Goal: Navigation & Orientation: Find specific page/section

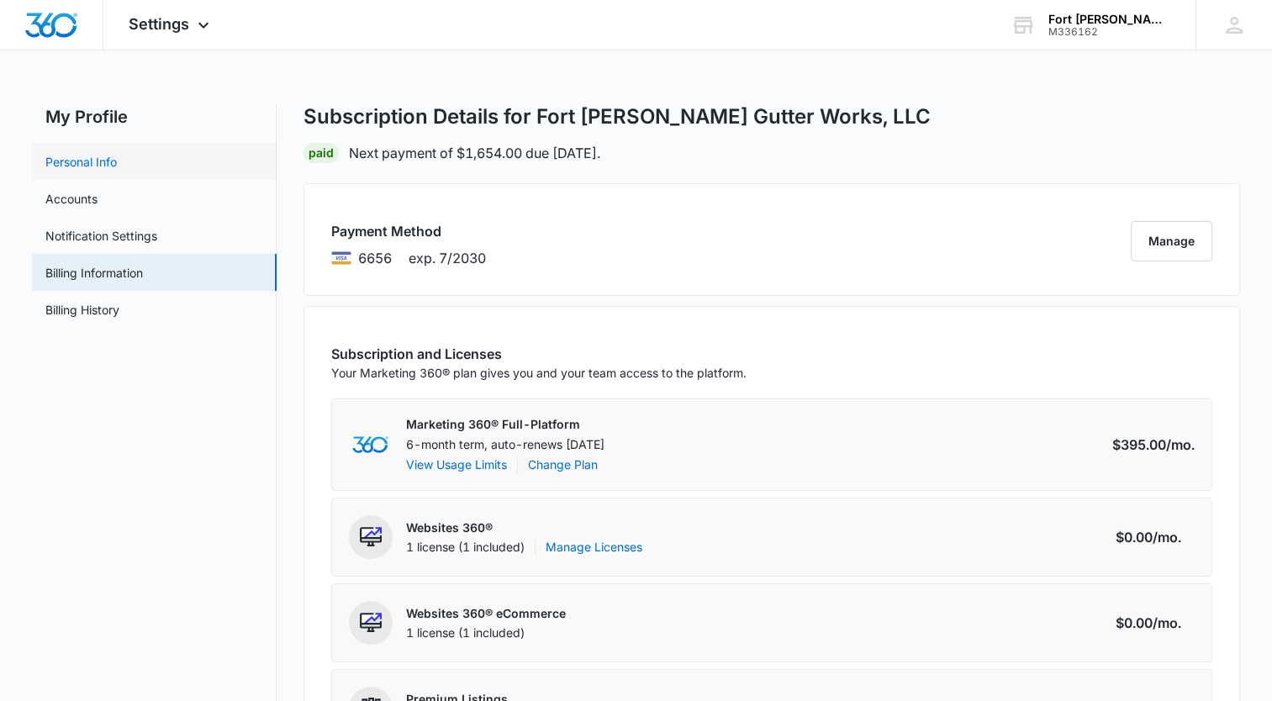
click at [74, 159] on link "Personal Info" at bounding box center [80, 162] width 71 height 18
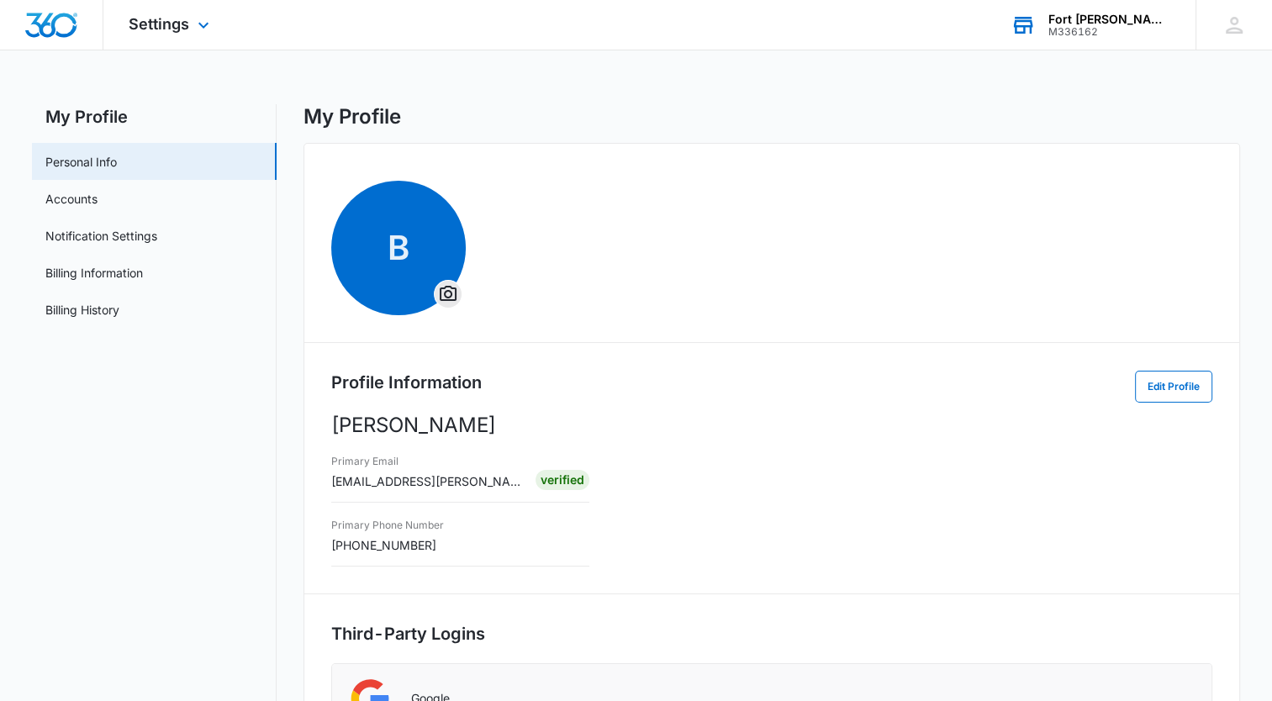
click at [1085, 29] on div "M336162" at bounding box center [1109, 32] width 123 height 12
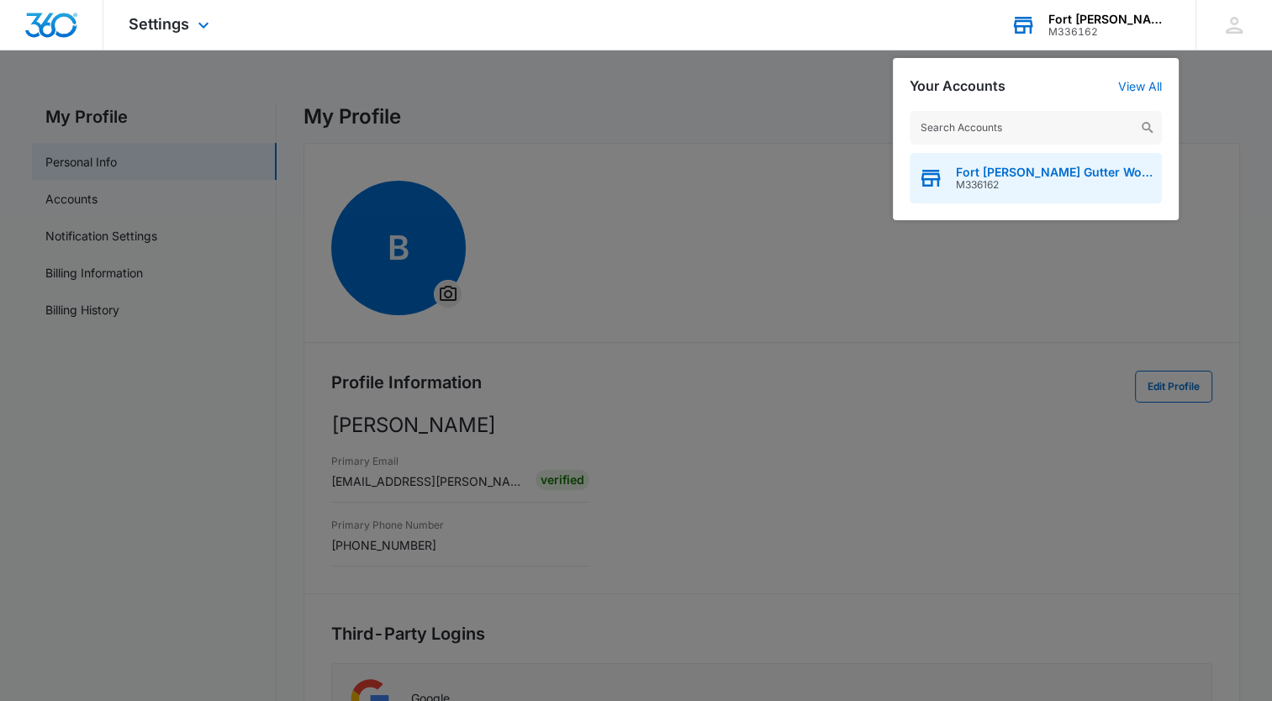
click at [1016, 183] on span "M336162" at bounding box center [1055, 185] width 198 height 12
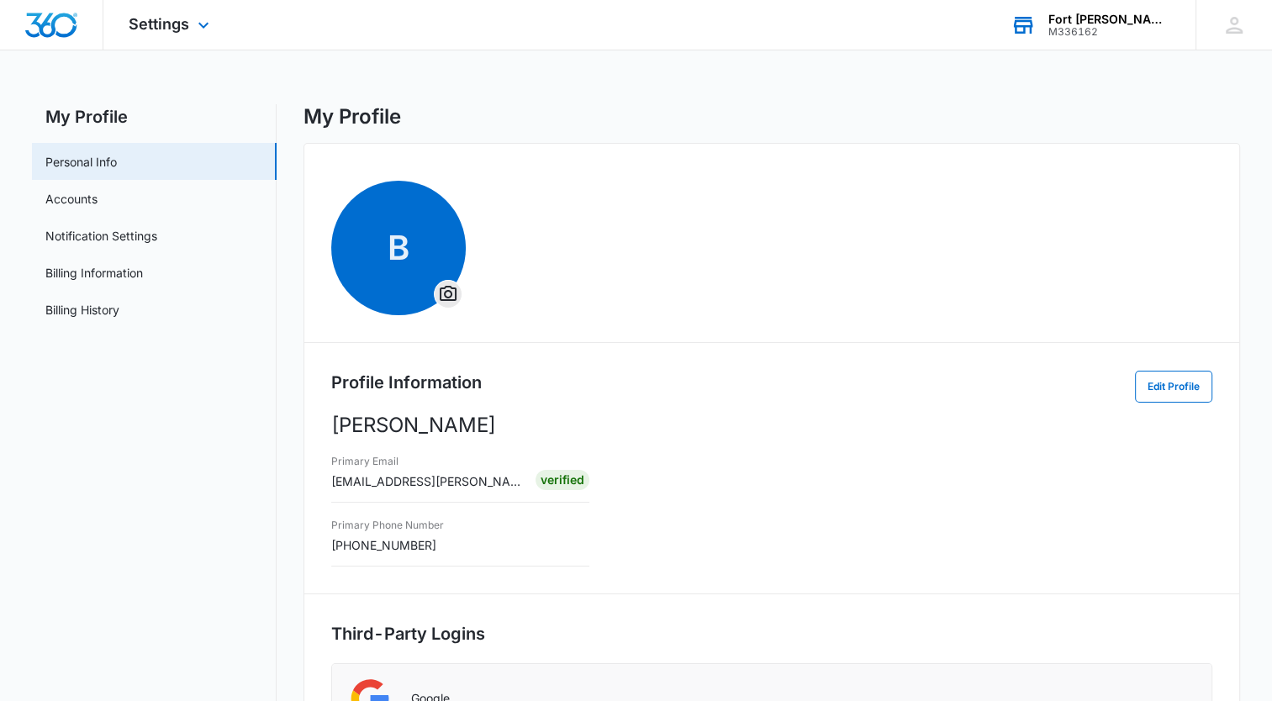
click at [61, 28] on img "Dashboard" at bounding box center [51, 25] width 54 height 25
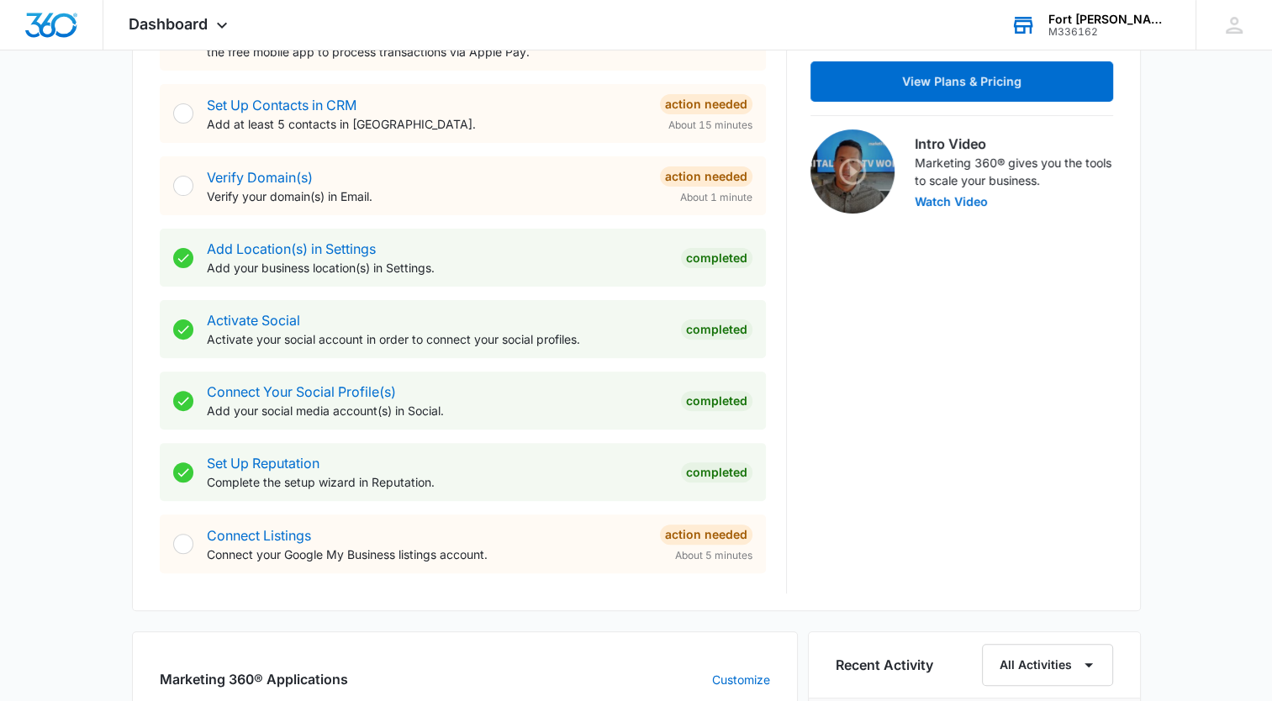
scroll to position [502, 0]
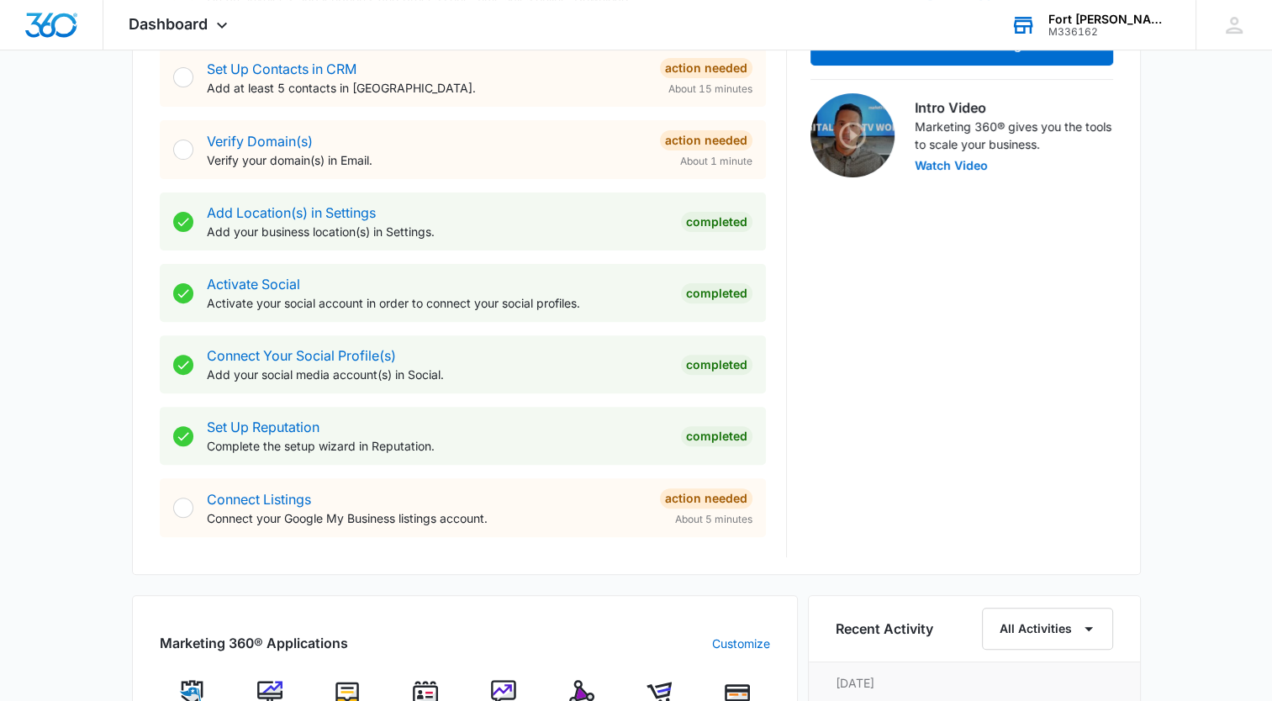
click at [24, 13] on link "Dashboard" at bounding box center [51, 25] width 54 height 25
